Goal: Task Accomplishment & Management: Manage account settings

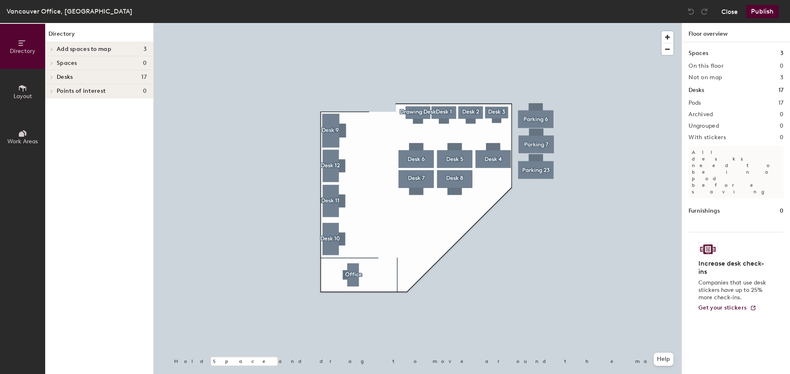
click at [725, 11] on button "Close" at bounding box center [729, 11] width 16 height 13
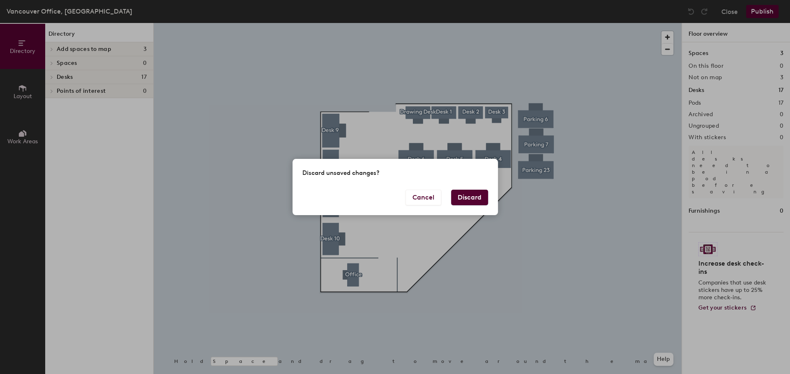
click at [468, 194] on button "Discard" at bounding box center [469, 198] width 37 height 16
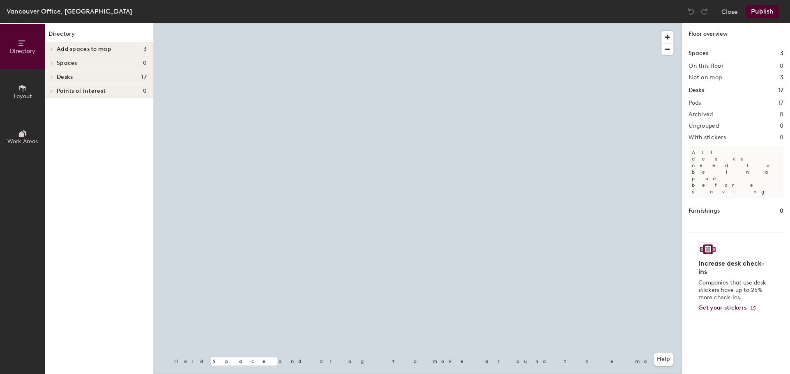
click at [535, 23] on div at bounding box center [418, 23] width 528 height 0
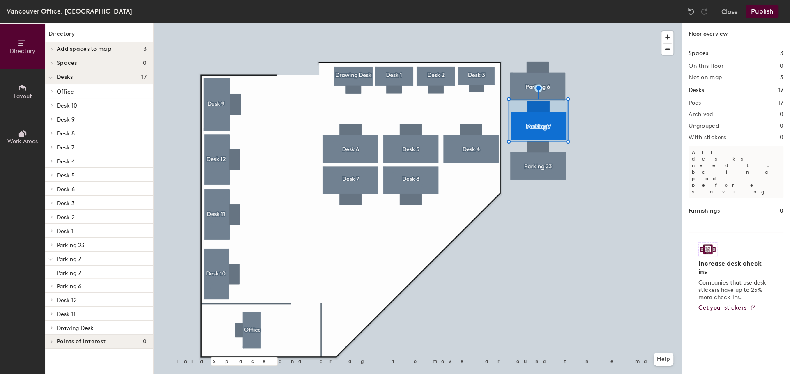
click at [767, 5] on button "Publish" at bounding box center [762, 11] width 32 height 13
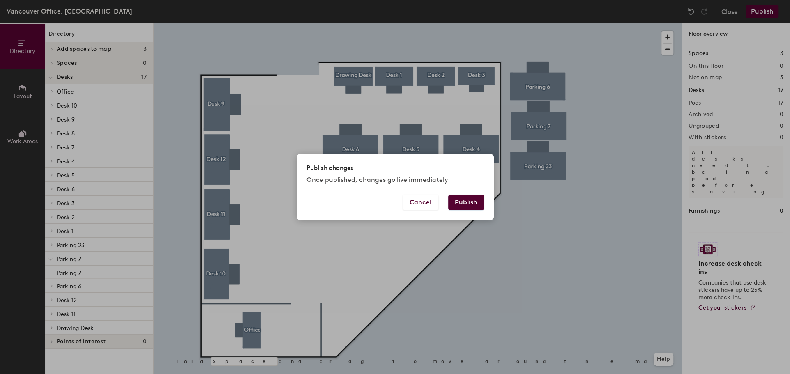
click at [464, 200] on button "Publish" at bounding box center [466, 203] width 36 height 16
